Goal: Task Accomplishment & Management: Complete application form

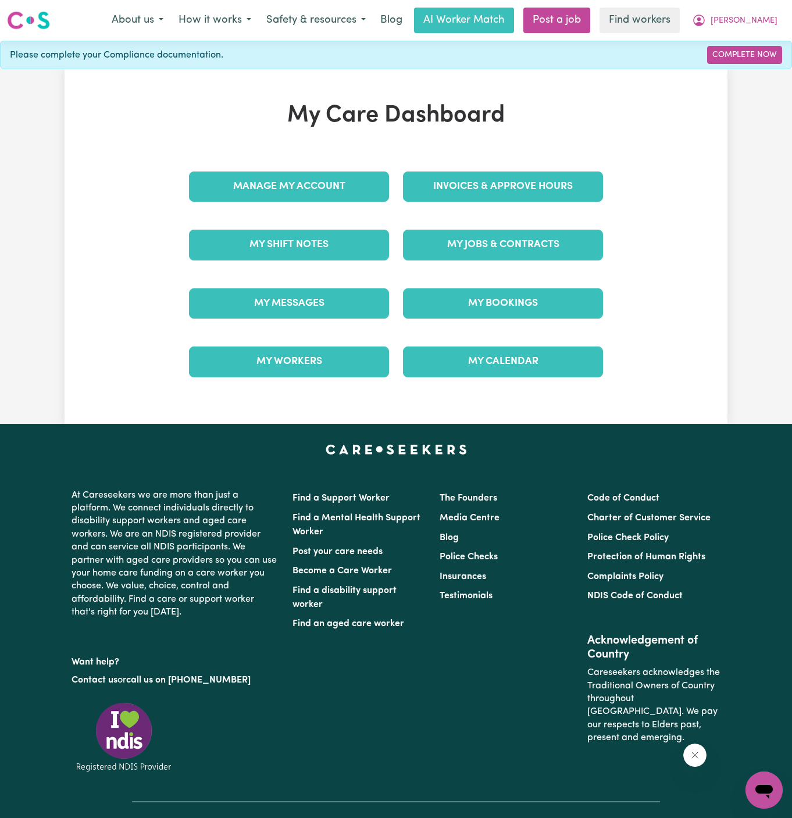
click at [458, 260] on div "My Jobs & Contracts" at bounding box center [503, 245] width 214 height 58
click at [476, 247] on link "My Jobs & Contracts" at bounding box center [503, 245] width 200 height 30
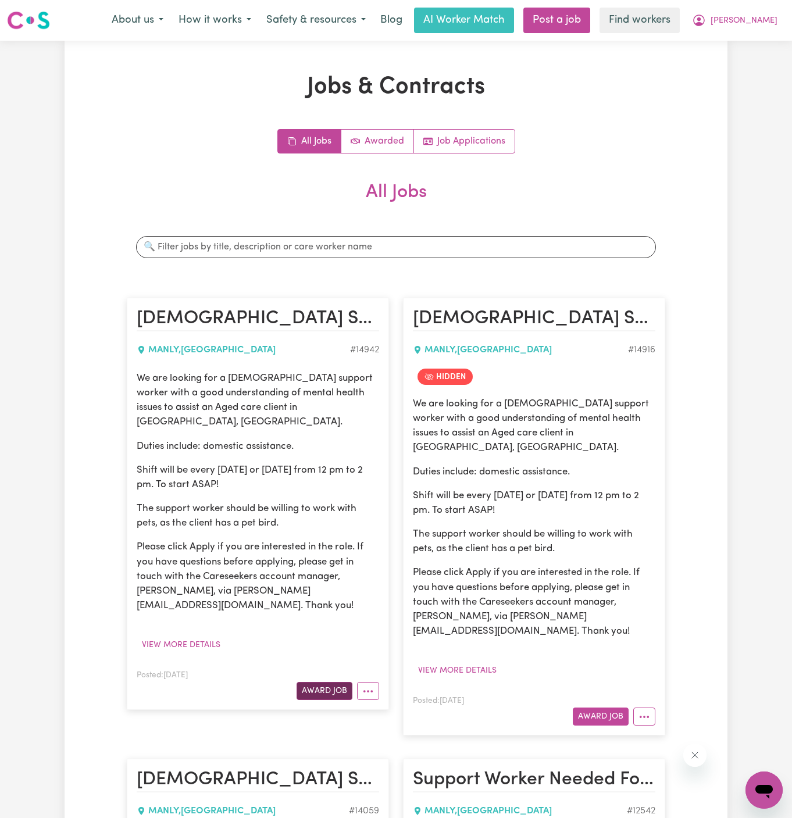
click at [330, 682] on button "Award Job" at bounding box center [325, 691] width 56 height 18
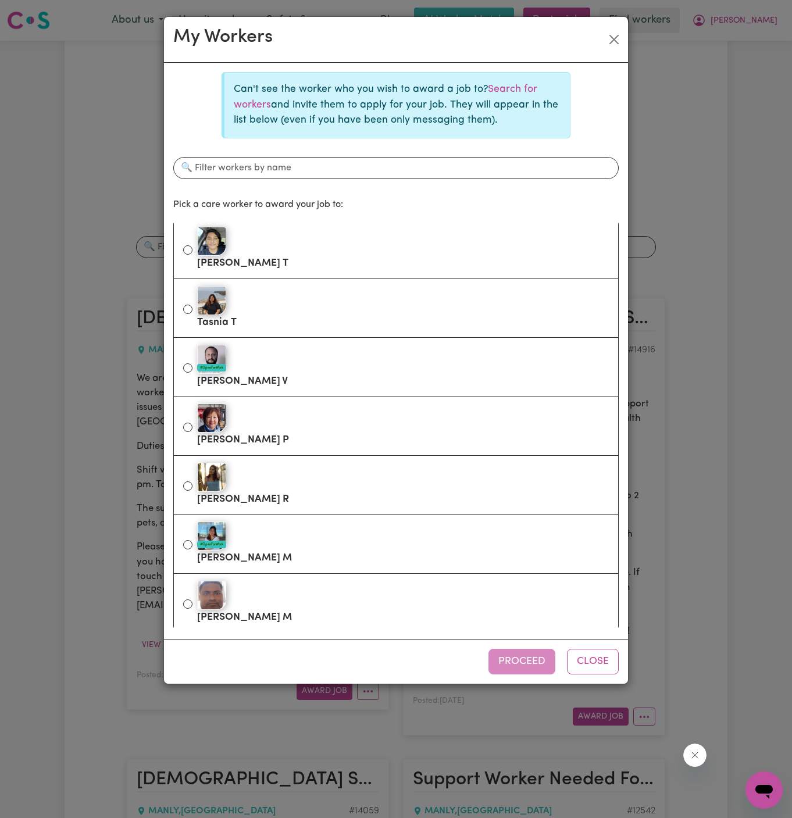
scroll to position [1062, 0]
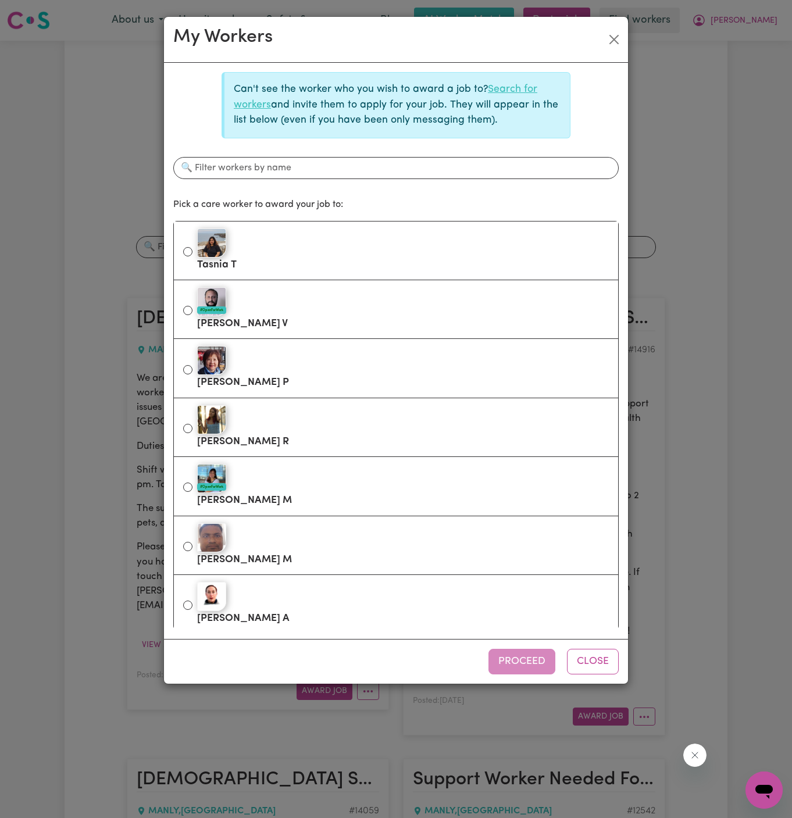
click at [504, 92] on link "Search for workers" at bounding box center [386, 96] width 304 height 25
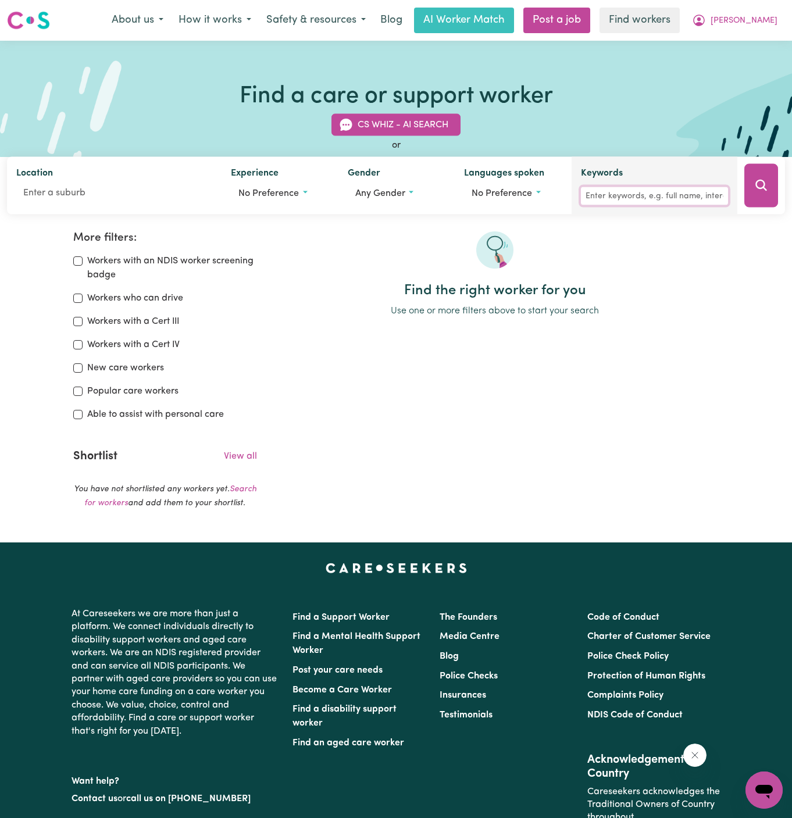
click at [632, 204] on input "Keywords" at bounding box center [654, 196] width 147 height 18
click at [632, 204] on input "[PERSON_NAME]" at bounding box center [654, 196] width 147 height 18
type input "[PERSON_NAME]"
click at [763, 200] on button "Search" at bounding box center [762, 186] width 34 height 44
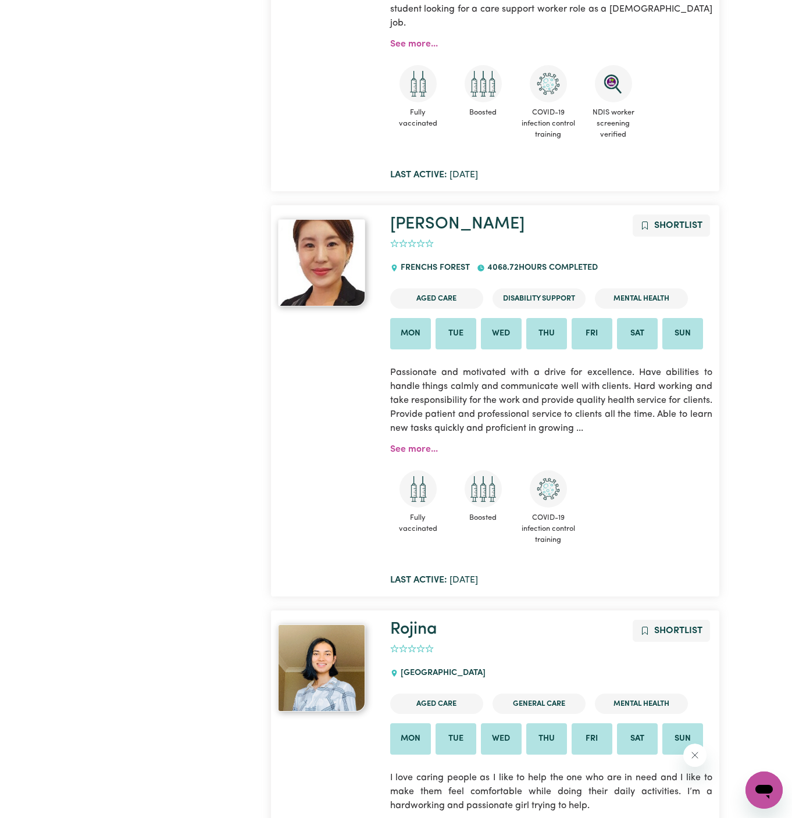
scroll to position [3249, 0]
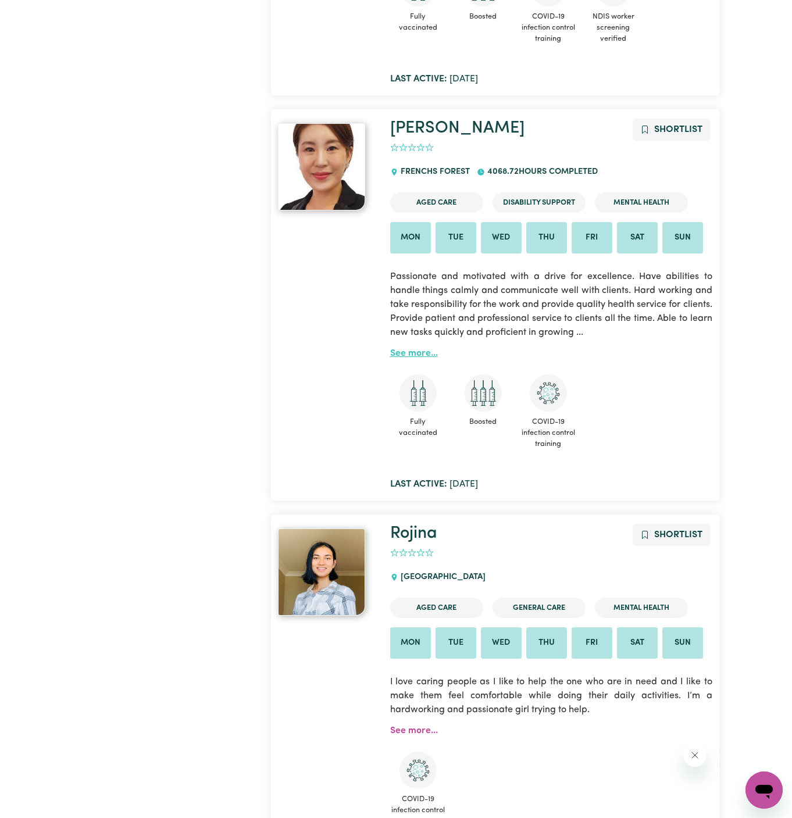
click at [410, 349] on link "See more..." at bounding box center [414, 353] width 48 height 9
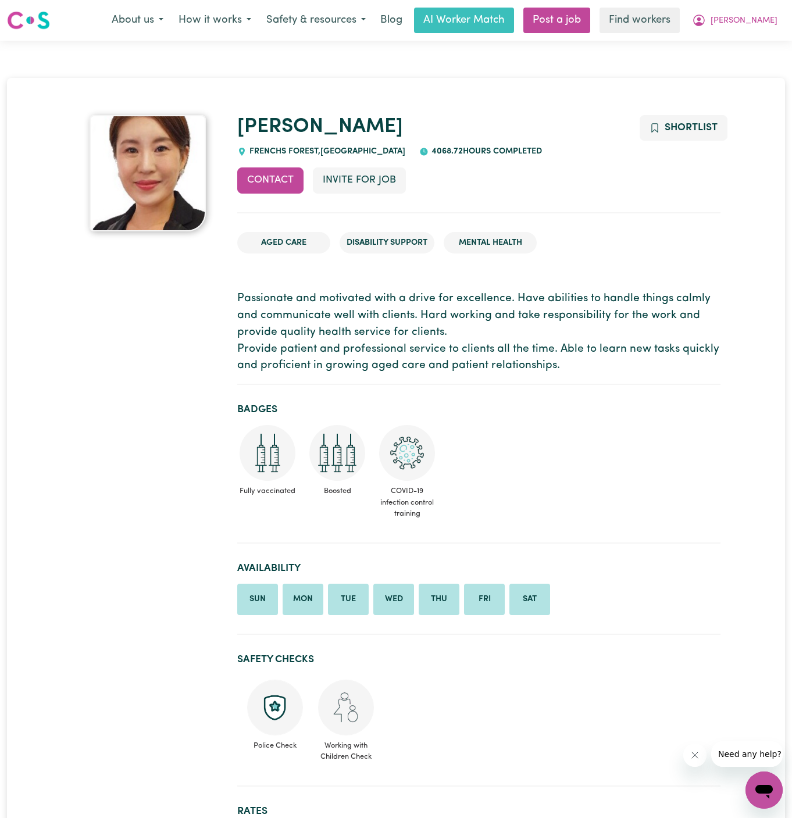
click at [363, 180] on button "Invite for Job" at bounding box center [359, 181] width 93 height 26
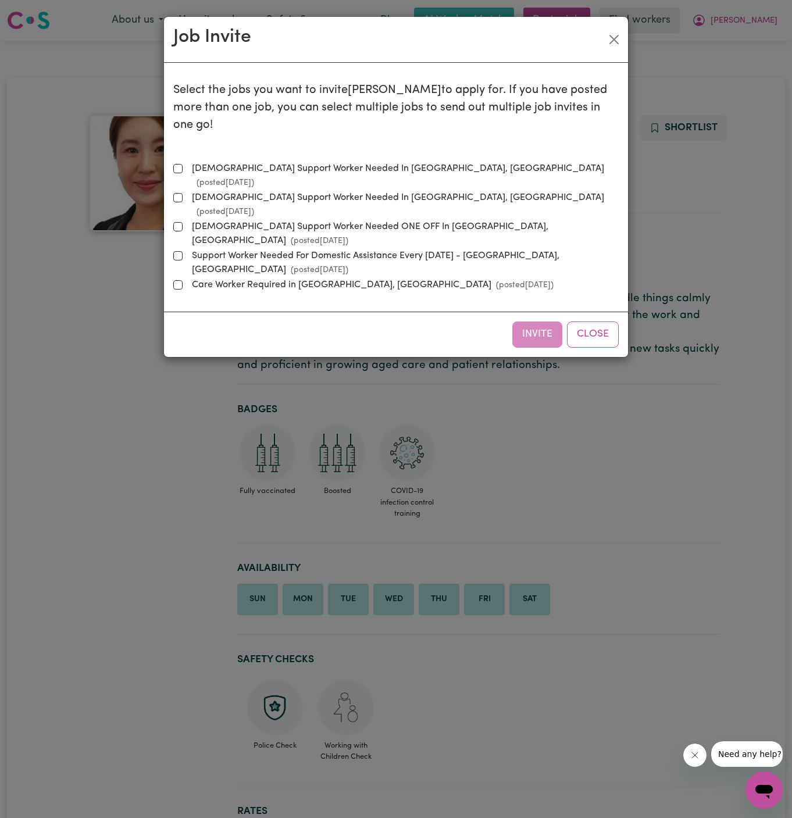
click at [326, 162] on label "[DEMOGRAPHIC_DATA] Support Worker Needed In [GEOGRAPHIC_DATA], [GEOGRAPHIC_DATA…" at bounding box center [403, 176] width 432 height 28
click at [183, 164] on input "[DEMOGRAPHIC_DATA] Support Worker Needed In [GEOGRAPHIC_DATA], [GEOGRAPHIC_DATA…" at bounding box center [177, 168] width 9 height 9
checkbox input "true"
click at [545, 322] on button "Invite" at bounding box center [537, 335] width 50 height 26
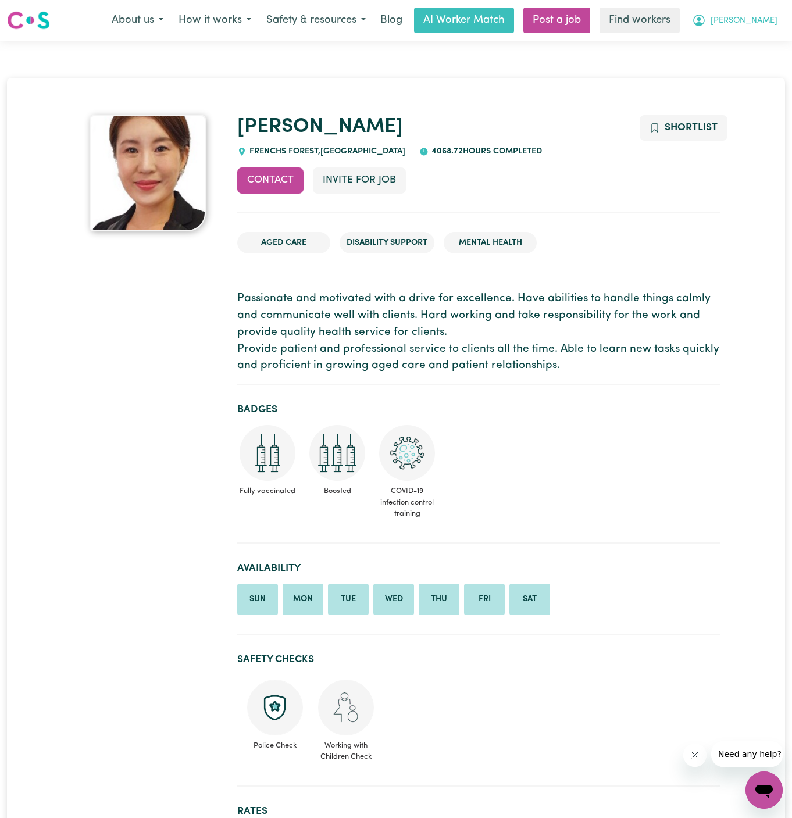
click at [761, 23] on span "[PERSON_NAME]" at bounding box center [744, 21] width 67 height 13
click at [747, 42] on link "My Dashboard" at bounding box center [739, 45] width 92 height 22
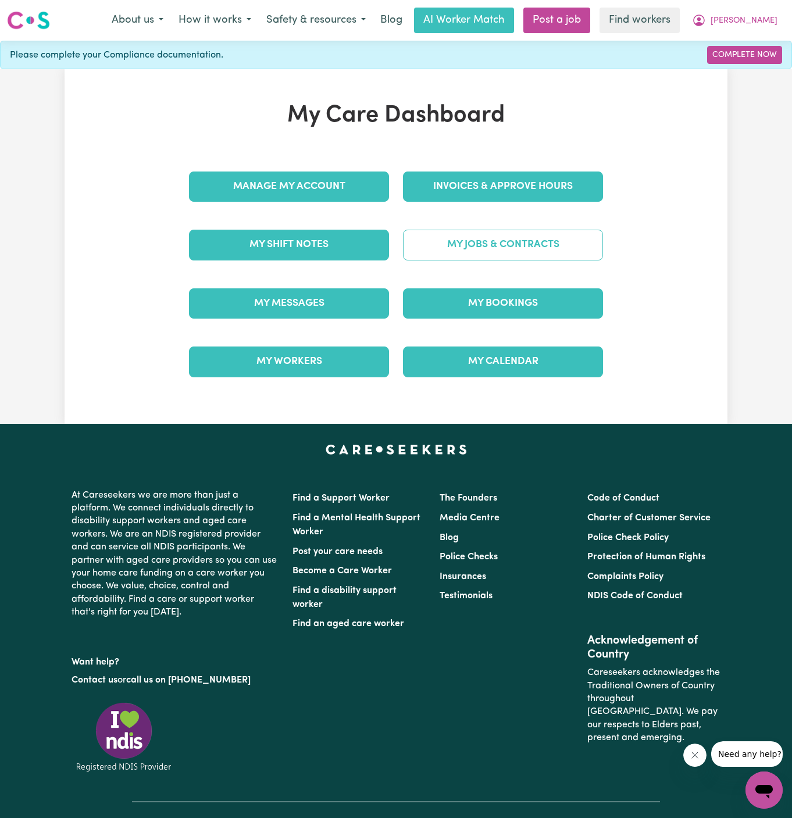
click at [562, 234] on link "My Jobs & Contracts" at bounding box center [503, 245] width 200 height 30
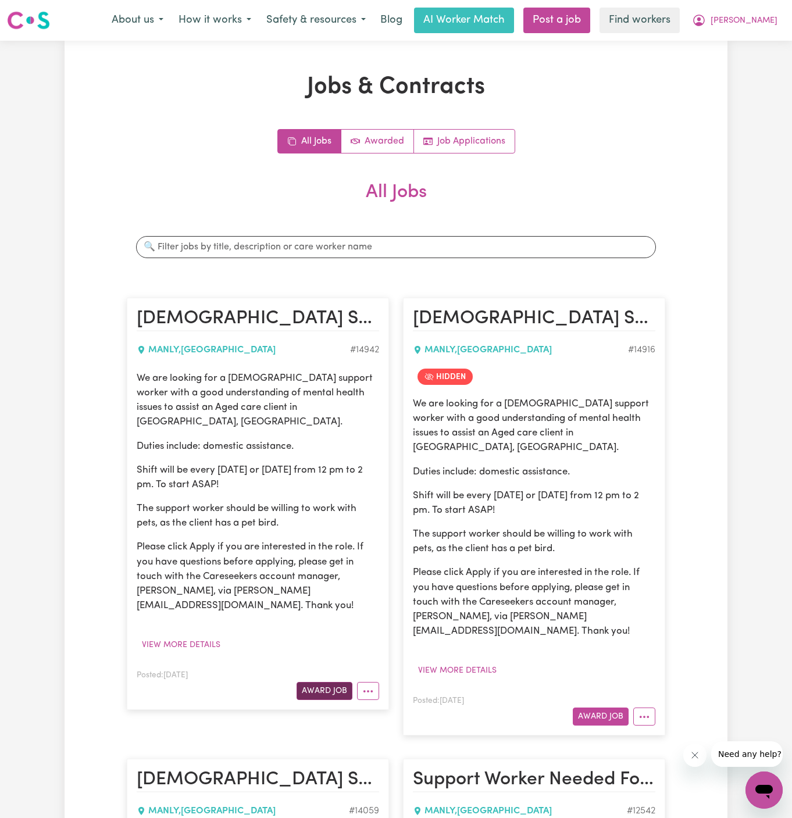
click at [337, 682] on button "Award Job" at bounding box center [325, 691] width 56 height 18
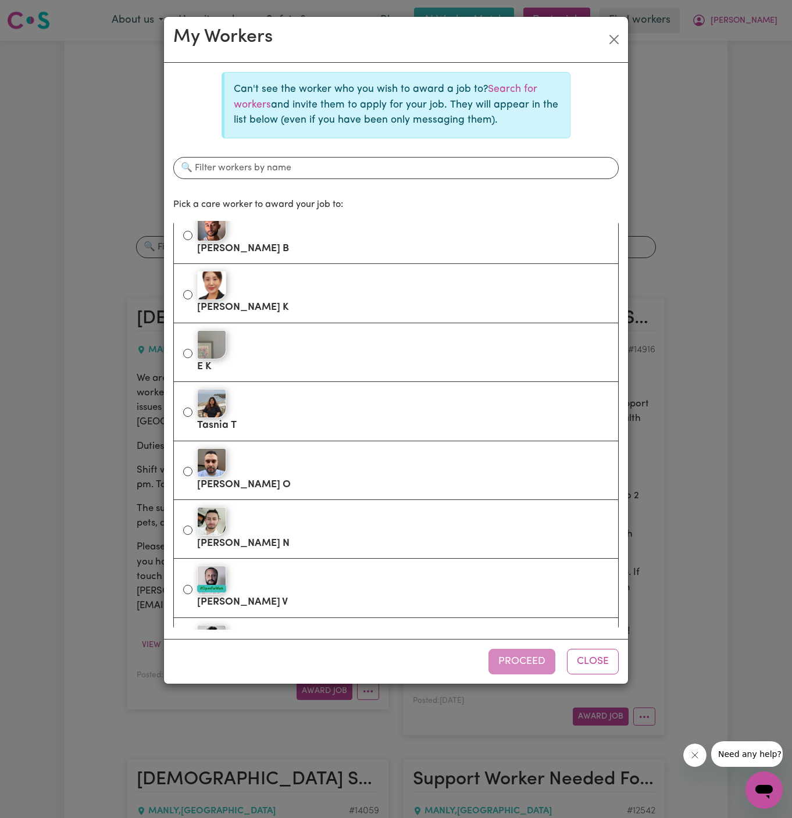
scroll to position [578, 0]
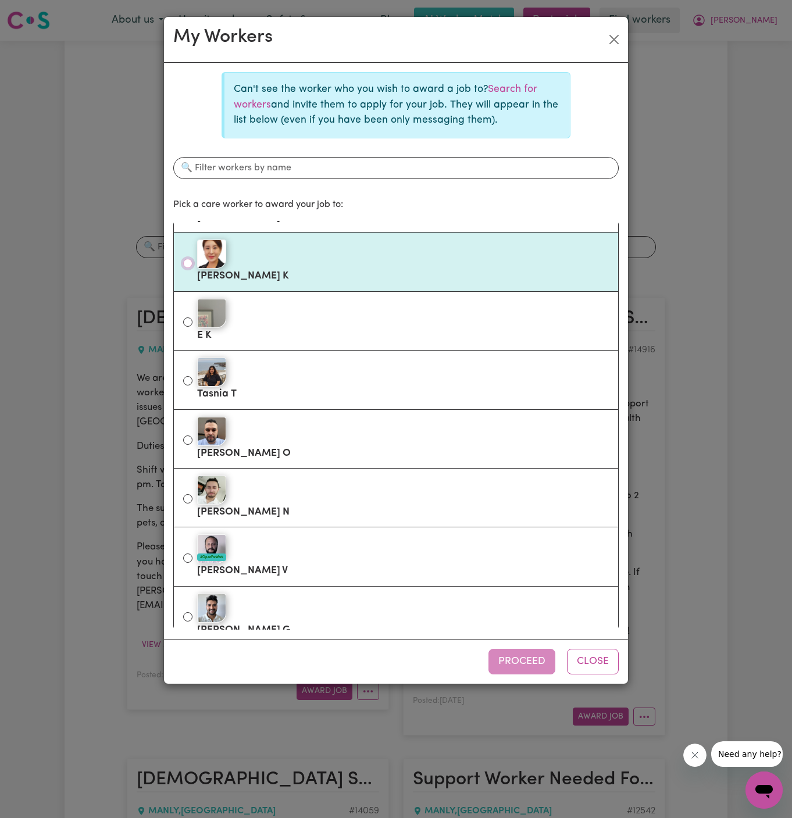
click at [188, 262] on input "Jin K" at bounding box center [187, 263] width 9 height 9
radio input "true"
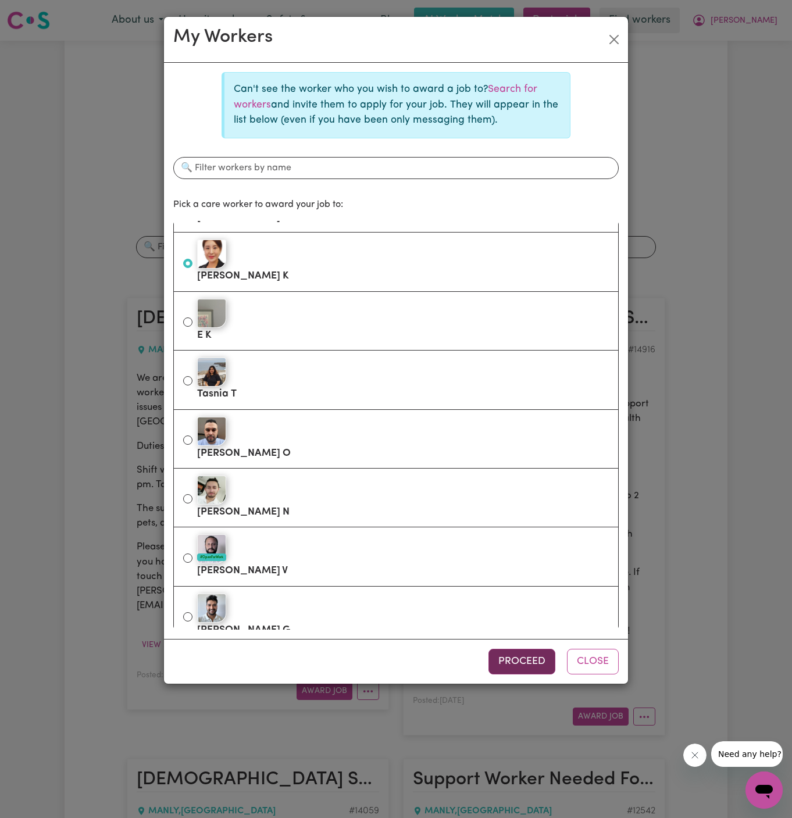
click at [524, 657] on button "Proceed" at bounding box center [522, 662] width 67 height 26
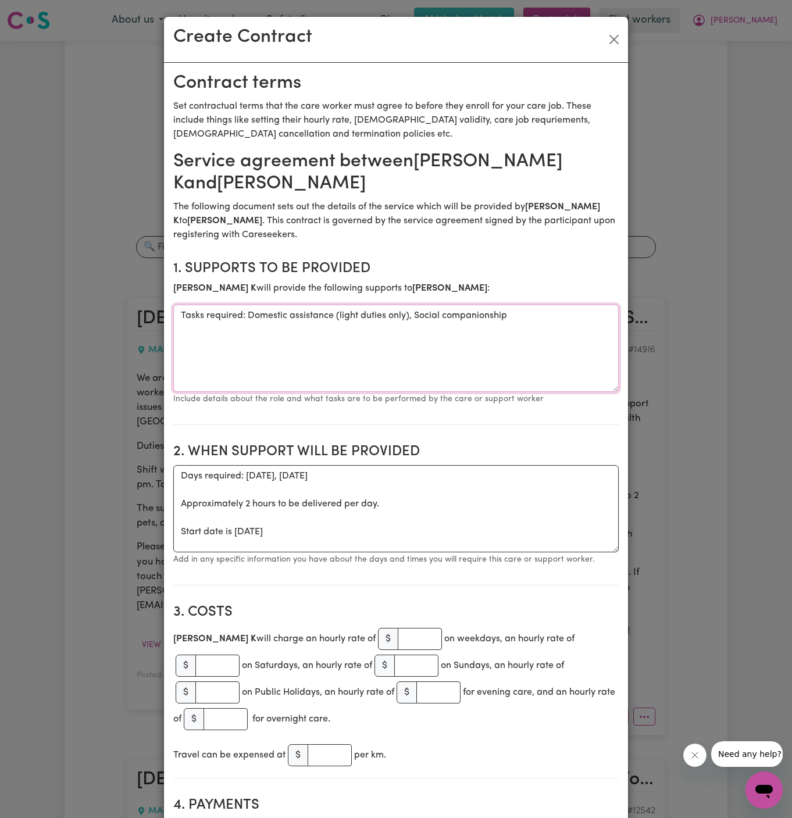
drag, startPoint x: 249, startPoint y: 311, endPoint x: 76, endPoint y: 311, distance: 173.3
click at [76, 311] on div "Create Contract Contract terms Set contractual terms that the care worker must …" at bounding box center [396, 409] width 792 height 818
type textarea "Domestic assistance (light duties only), Social companionship"
drag, startPoint x: 178, startPoint y: 531, endPoint x: 178, endPoint y: 481, distance: 50.0
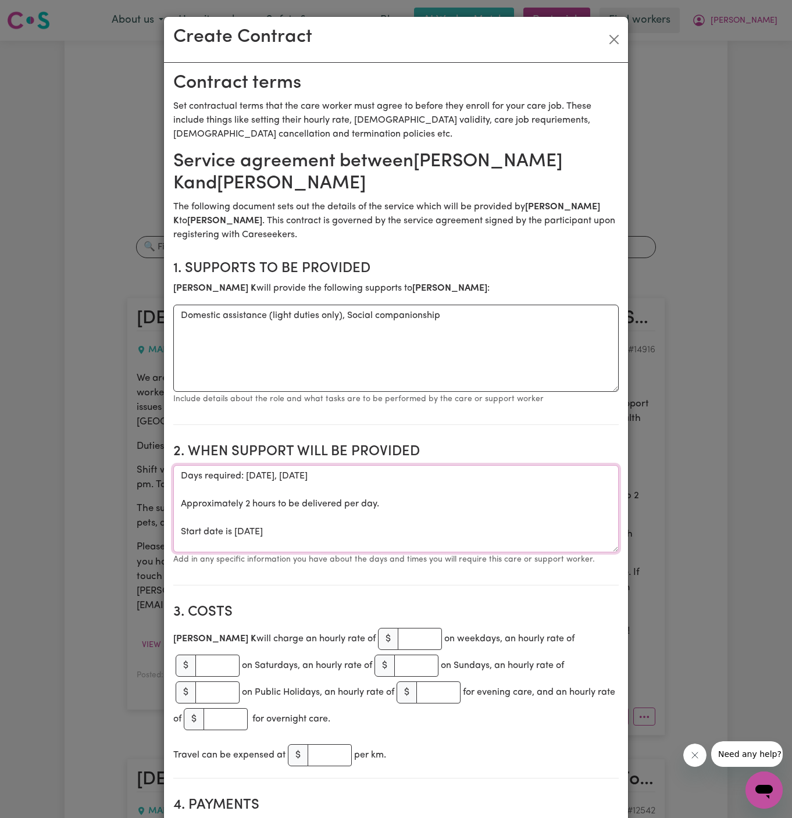
click at [178, 481] on textarea "Days required: thursday, friday Approximately 2 hours to be delivered per day. …" at bounding box center [396, 508] width 446 height 87
click at [255, 476] on textarea "Start date is Thursday 21 August 2025" at bounding box center [396, 508] width 446 height 87
click at [264, 477] on textarea "Start date is Friday 21 August 2025" at bounding box center [396, 508] width 446 height 87
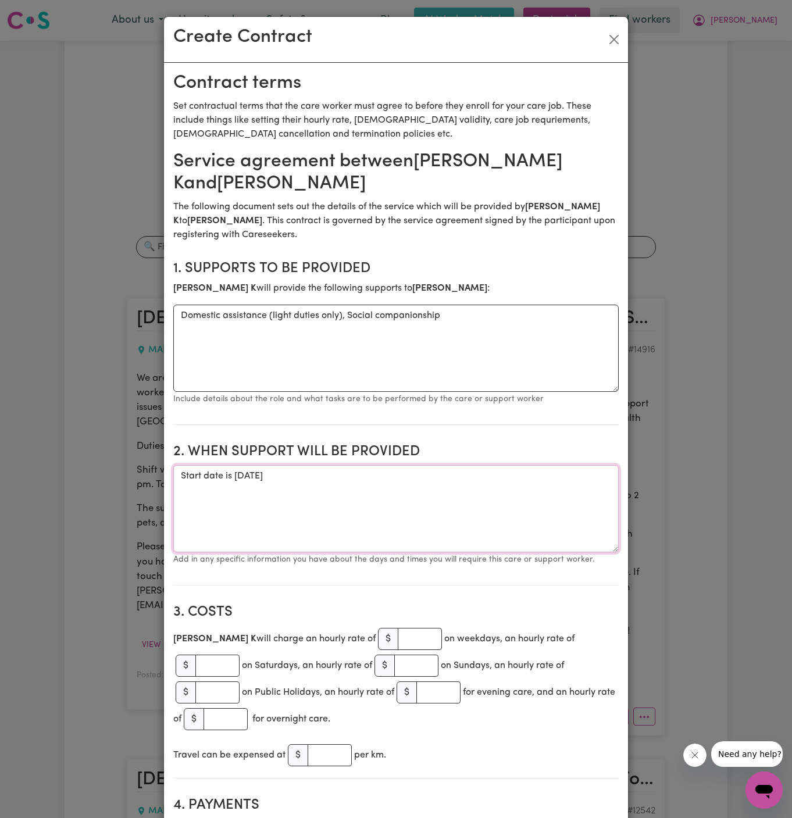
click at [300, 476] on textarea "Start date is Friday 22 August 2025" at bounding box center [396, 508] width 446 height 87
click at [350, 476] on textarea "Start date is Friday 22 August 2025" at bounding box center [396, 508] width 446 height 87
type textarea "Start date is Friday 22 August 2025 from 12 pm to 2 pm Weekly"
